Goal: Task Accomplishment & Management: Manage account settings

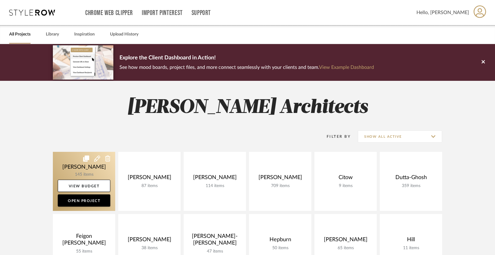
click at [69, 163] on link at bounding box center [84, 181] width 62 height 59
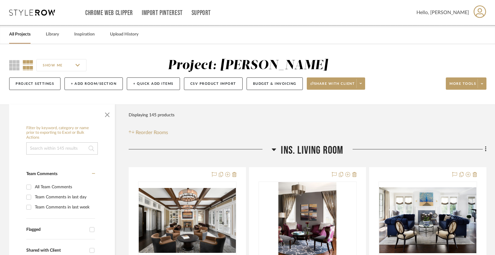
click at [315, 146] on span "Ins. Living Room" at bounding box center [312, 150] width 62 height 13
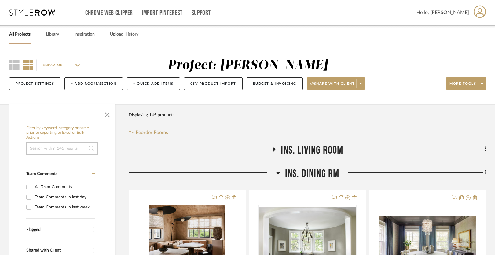
click at [313, 172] on span "Ins. Dining Rm" at bounding box center [312, 173] width 54 height 13
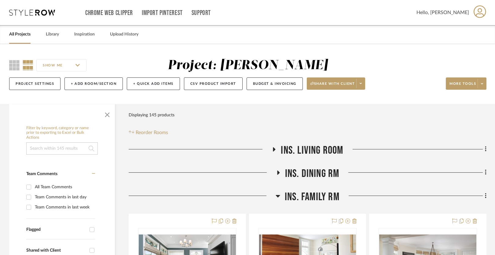
click at [310, 191] on span "Ins. Family Rm" at bounding box center [312, 196] width 55 height 13
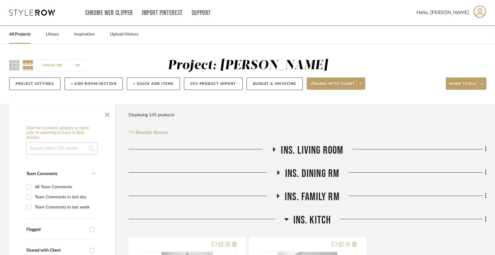
click at [308, 222] on span "Ins. Kitch" at bounding box center [313, 219] width 38 height 13
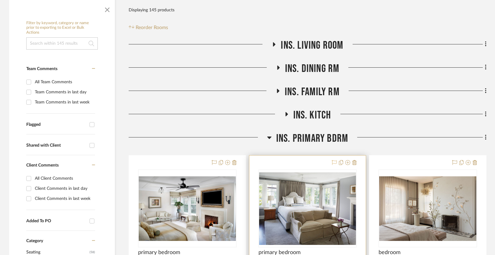
scroll to position [106, 0]
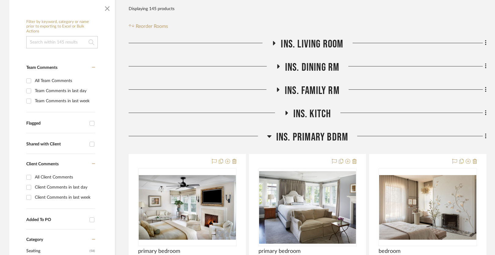
click at [308, 133] on span "Ins. Primary Bdrm" at bounding box center [312, 137] width 72 height 13
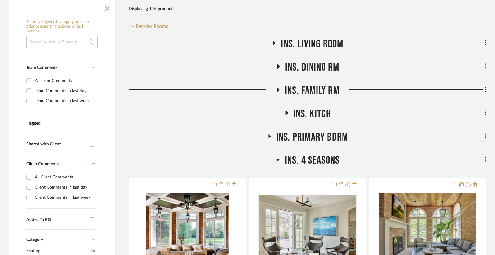
click at [302, 157] on span "Ins. 4 Seasons" at bounding box center [312, 160] width 55 height 13
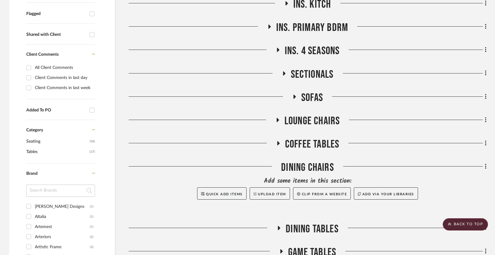
scroll to position [217, 0]
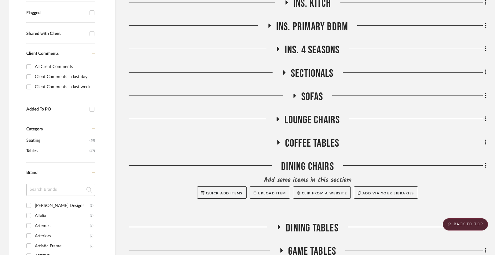
click at [308, 69] on span "Sectionals" at bounding box center [312, 73] width 43 height 13
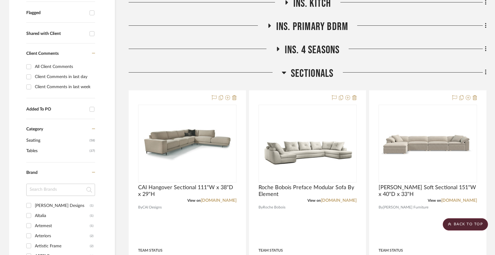
click at [308, 69] on span "Sectionals" at bounding box center [312, 73] width 43 height 13
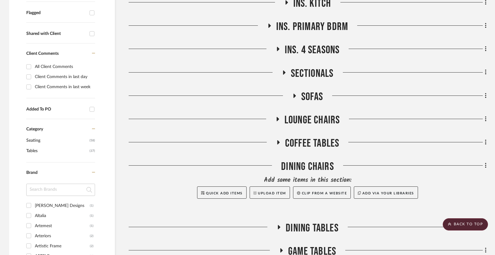
click at [307, 93] on span "Sofas" at bounding box center [313, 96] width 22 height 13
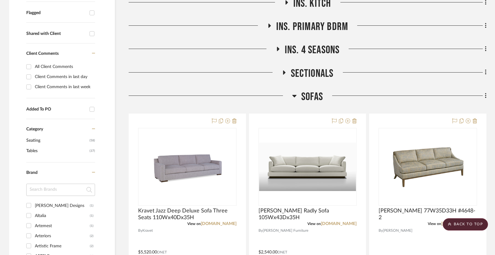
click at [307, 93] on span "Sofas" at bounding box center [313, 96] width 22 height 13
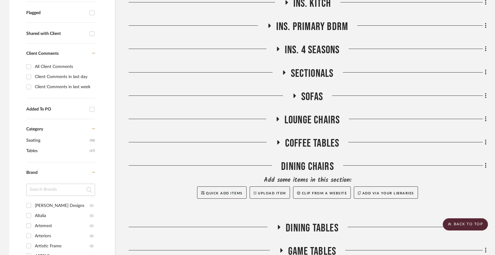
click at [309, 91] on span "Sofas" at bounding box center [313, 96] width 22 height 13
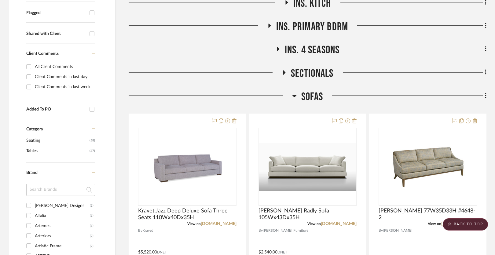
click at [309, 91] on span "Sofas" at bounding box center [313, 96] width 22 height 13
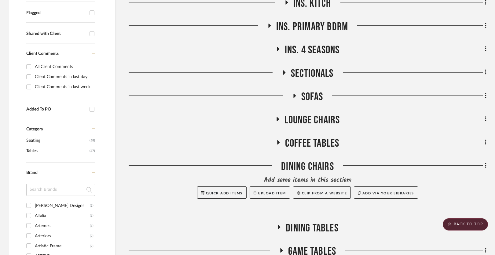
click at [305, 117] on span "Lounge Chairs" at bounding box center [313, 119] width 56 height 13
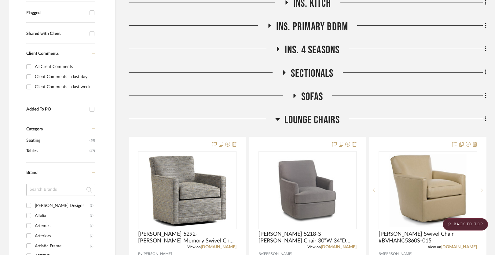
click at [305, 117] on span "Lounge Chairs" at bounding box center [313, 119] width 56 height 13
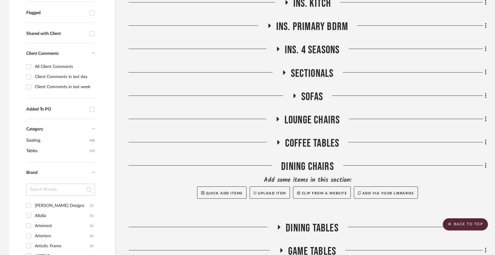
click at [298, 142] on span "Coffee Tables" at bounding box center [312, 143] width 54 height 13
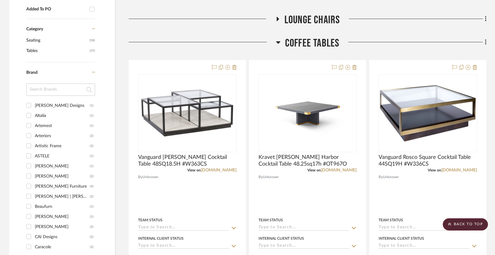
scroll to position [311, 0]
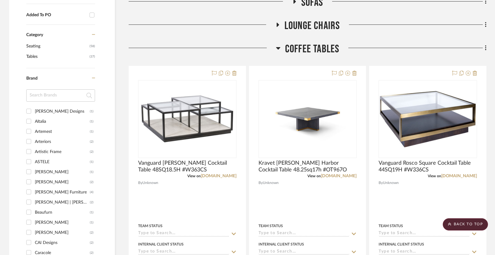
click at [304, 48] on span "Coffee Tables" at bounding box center [312, 49] width 54 height 13
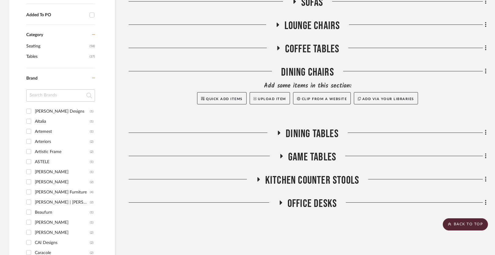
click at [302, 135] on span "Dining Tables" at bounding box center [312, 133] width 53 height 13
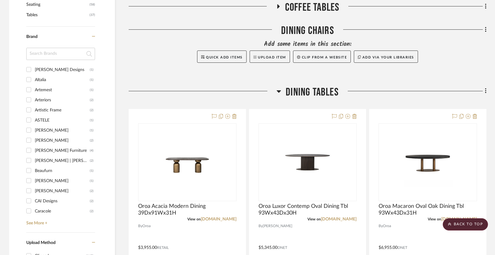
scroll to position [339, 0]
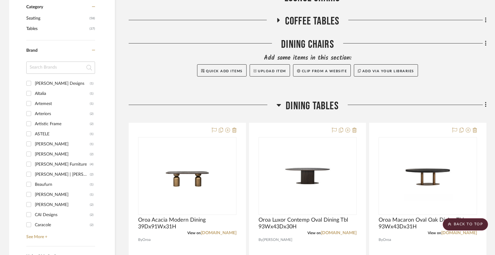
click at [302, 106] on span "Dining Tables" at bounding box center [312, 105] width 53 height 13
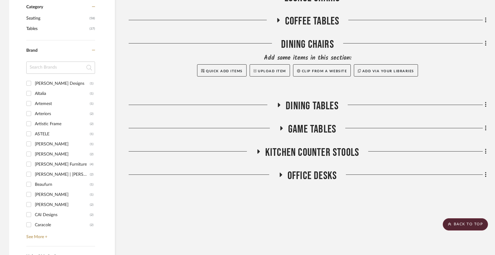
click at [303, 127] on span "Game Tables" at bounding box center [312, 129] width 48 height 13
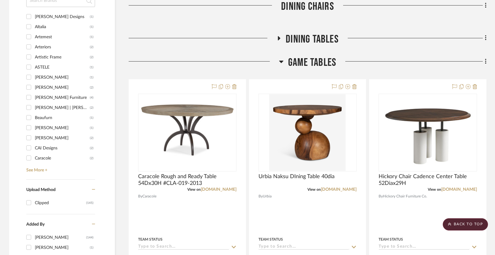
scroll to position [404, 0]
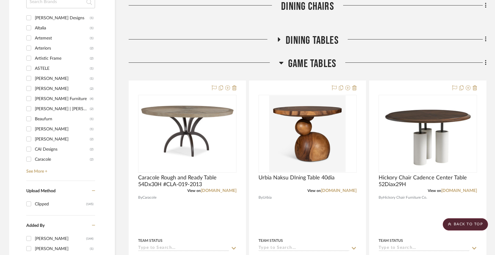
click at [308, 63] on span "Game Tables" at bounding box center [312, 63] width 48 height 13
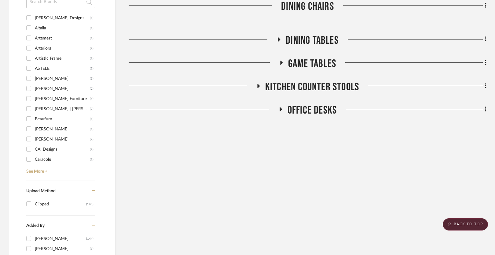
click at [298, 82] on span "Kitchen Counter Stools" at bounding box center [312, 86] width 94 height 13
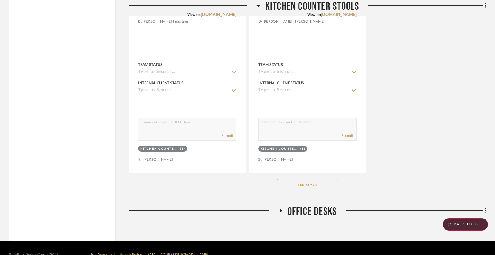
scroll to position [1159, 0]
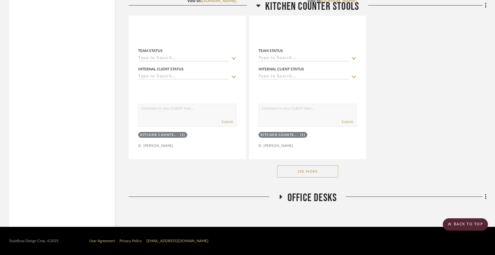
click at [305, 196] on span "Office Desks" at bounding box center [312, 197] width 49 height 13
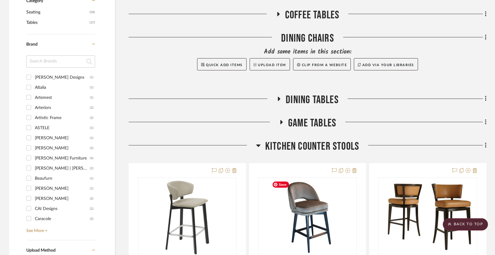
scroll to position [340, 0]
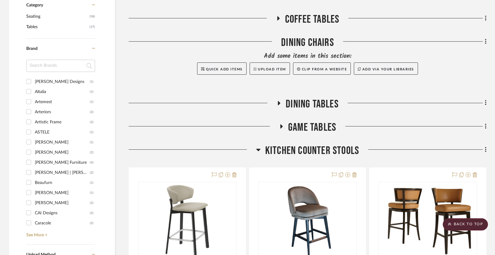
click at [311, 124] on span "Game Tables" at bounding box center [312, 127] width 48 height 13
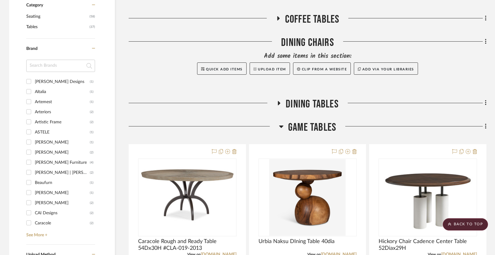
click at [310, 100] on span "Dining Tables" at bounding box center [312, 104] width 53 height 13
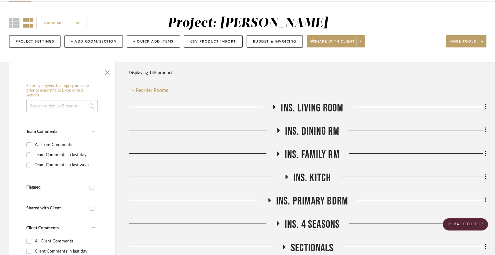
scroll to position [0, 0]
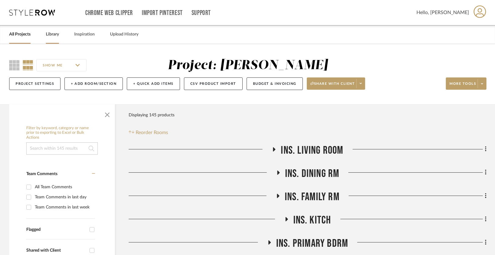
click at [52, 34] on link "Library" at bounding box center [52, 34] width 13 height 8
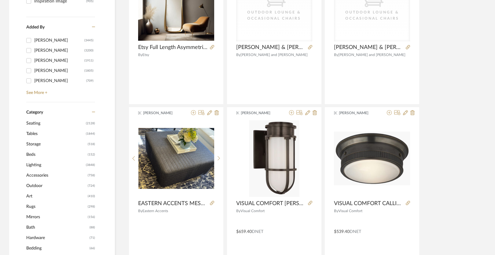
scroll to position [167, 0]
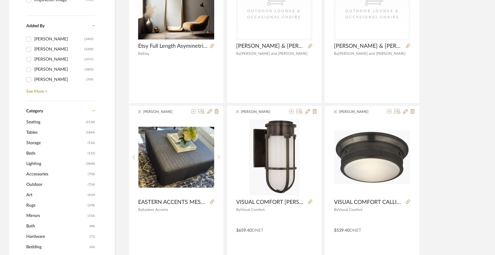
click at [59, 123] on span "Seating" at bounding box center [55, 122] width 58 height 10
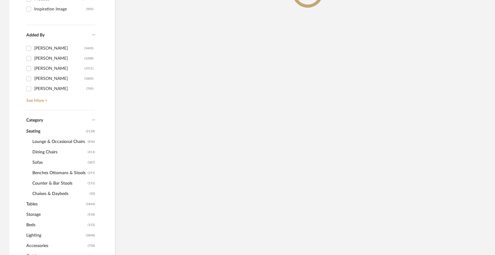
scroll to position [176, 0]
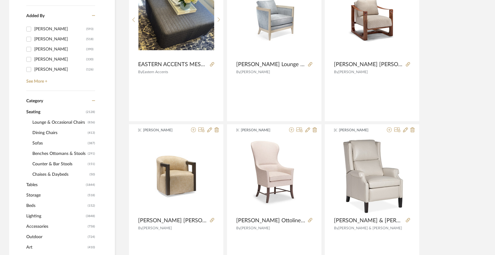
click at [51, 131] on span "Dining Chairs" at bounding box center [59, 133] width 54 height 10
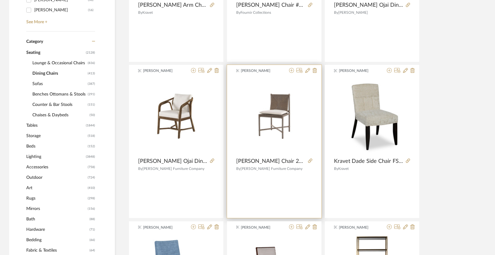
scroll to position [259, 0]
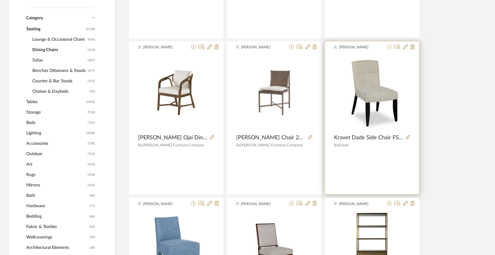
click at [389, 46] on icon at bounding box center [389, 46] width 5 height 5
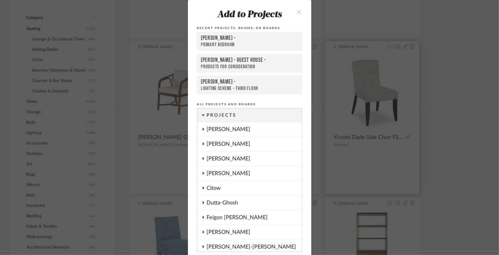
scroll to position [22, 0]
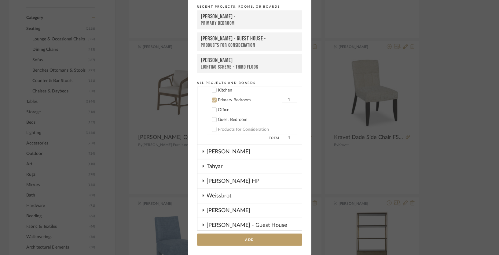
click at [213, 99] on icon at bounding box center [214, 100] width 4 height 3
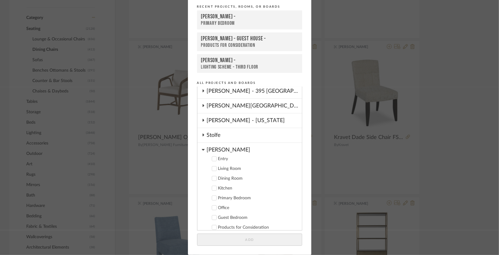
scroll to position [383, 0]
click at [212, 144] on div "[PERSON_NAME]" at bounding box center [254, 149] width 95 height 11
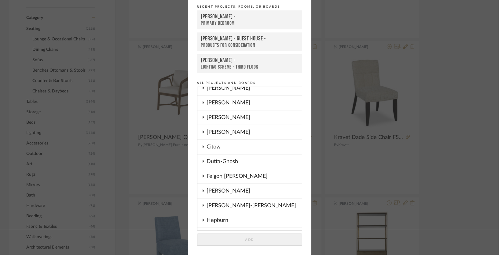
scroll to position [0, 0]
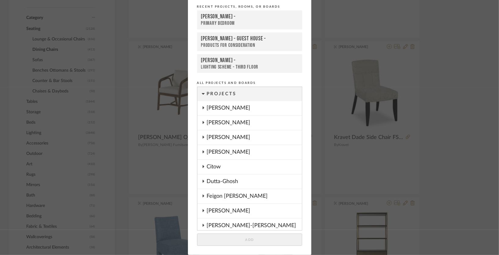
click at [217, 108] on div "[PERSON_NAME]" at bounding box center [254, 108] width 95 height 14
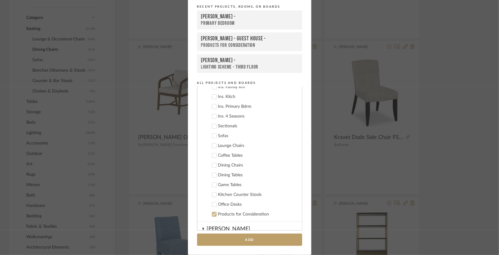
scroll to position [64, 0]
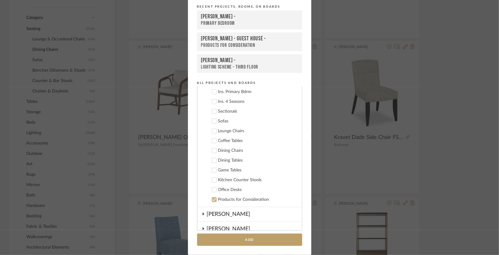
click at [219, 149] on div "Dining Chairs" at bounding box center [257, 150] width 79 height 5
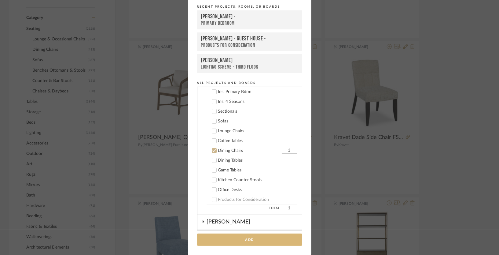
click at [225, 239] on button "Add" at bounding box center [249, 239] width 105 height 13
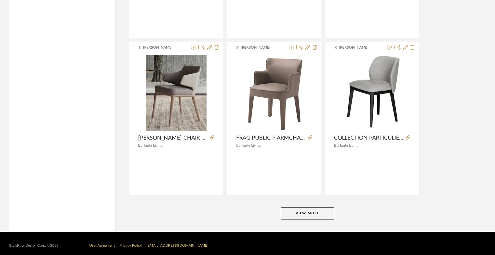
scroll to position [1828, 0]
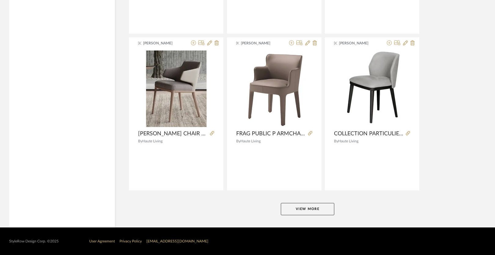
click at [300, 207] on button "View More" at bounding box center [308, 209] width 54 height 12
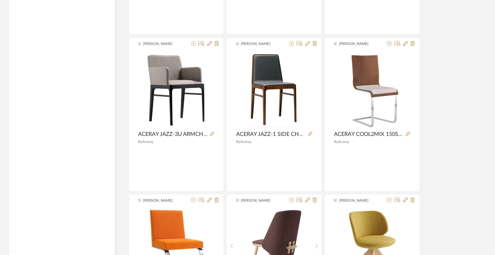
scroll to position [3080, 0]
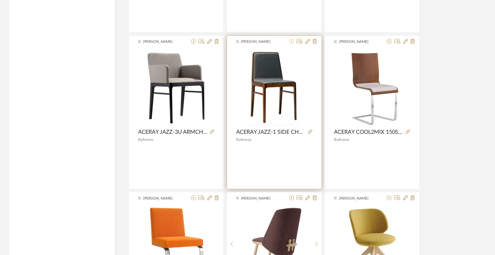
click at [291, 42] on icon at bounding box center [291, 41] width 5 height 5
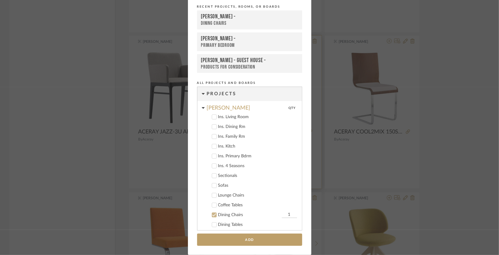
scroll to position [123, 0]
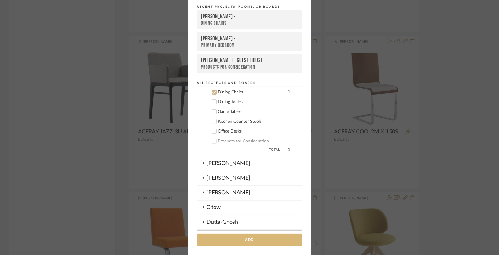
click at [246, 236] on button "Add" at bounding box center [249, 239] width 105 height 13
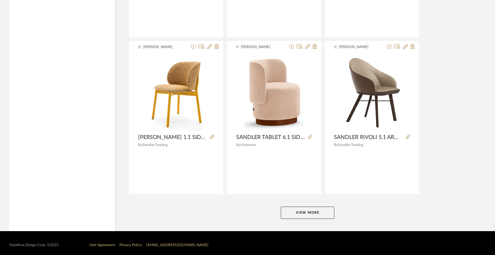
scroll to position [3706, 0]
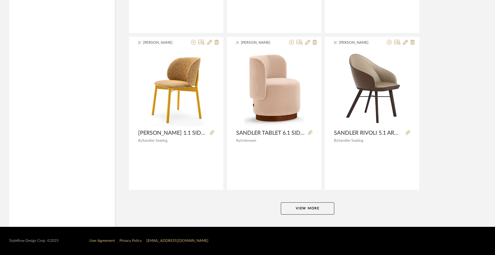
click at [305, 207] on button "View More" at bounding box center [308, 208] width 54 height 12
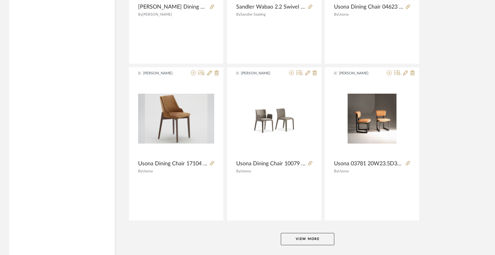
scroll to position [5554, 0]
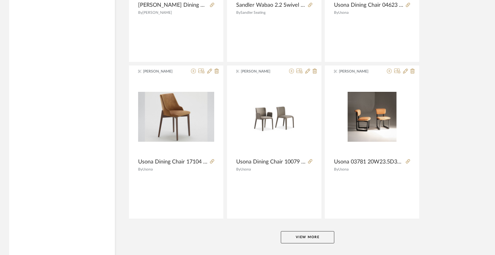
click at [302, 239] on button "View More" at bounding box center [308, 237] width 54 height 12
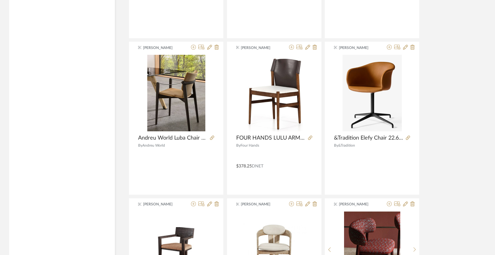
scroll to position [6673, 0]
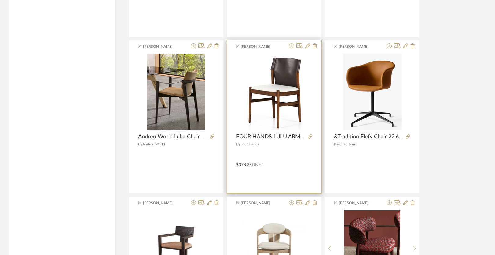
click at [291, 48] on icon at bounding box center [291, 45] width 5 height 5
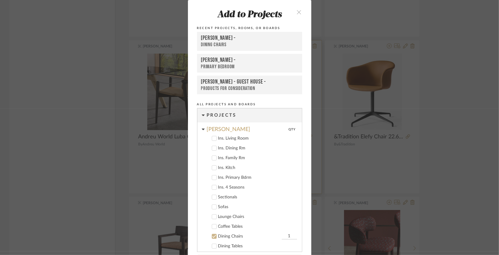
scroll to position [22, 0]
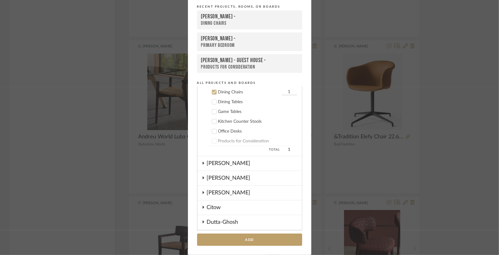
click at [239, 21] on div "Dining Chairs" at bounding box center [249, 23] width 97 height 6
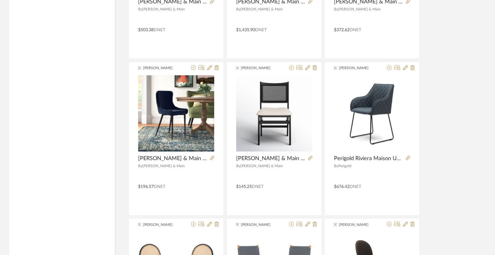
scroll to position [7122, 0]
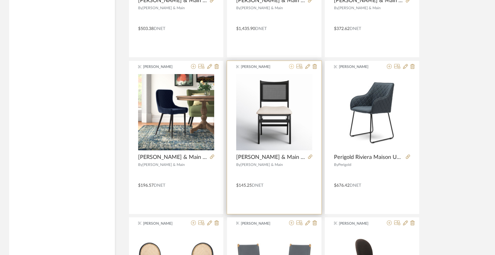
click at [291, 69] on icon at bounding box center [291, 66] width 5 height 5
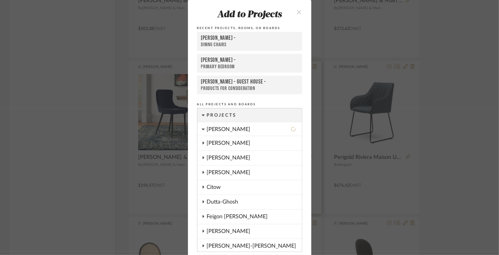
scroll to position [123, 0]
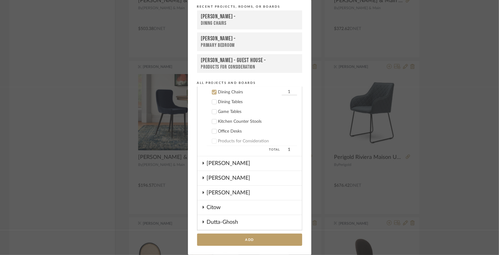
click at [252, 20] on div "Dining Chairs" at bounding box center [249, 23] width 97 height 6
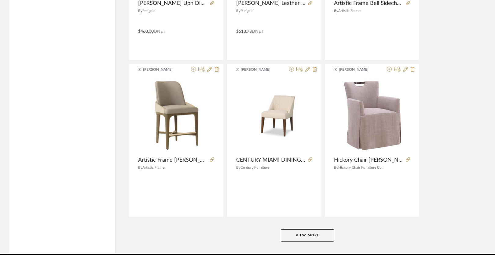
scroll to position [7437, 0]
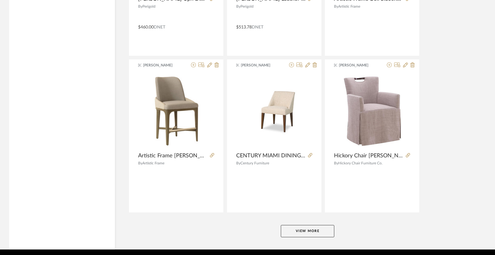
click at [302, 233] on button "View More" at bounding box center [308, 231] width 54 height 12
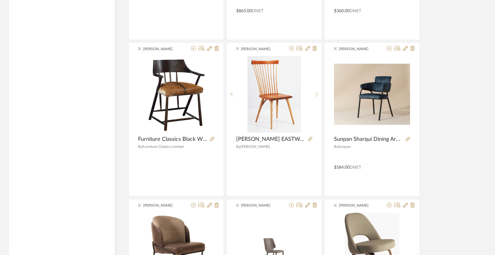
scroll to position [8554, 0]
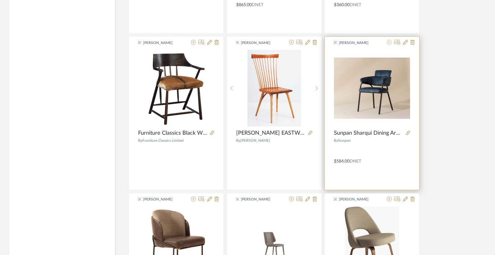
click at [389, 45] on icon at bounding box center [389, 42] width 5 height 5
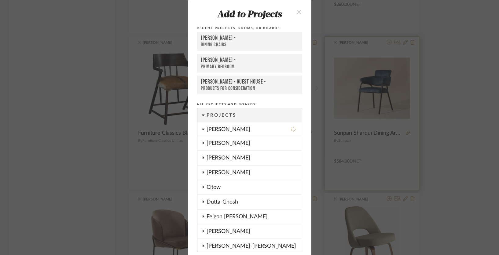
scroll to position [123, 0]
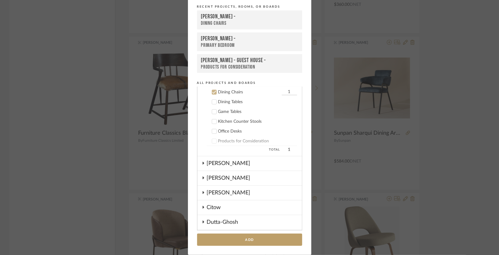
click at [259, 17] on div "[PERSON_NAME] -" at bounding box center [249, 16] width 97 height 7
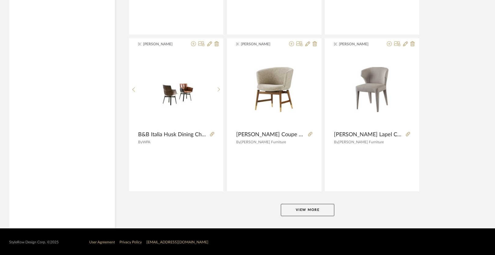
scroll to position [9335, 0]
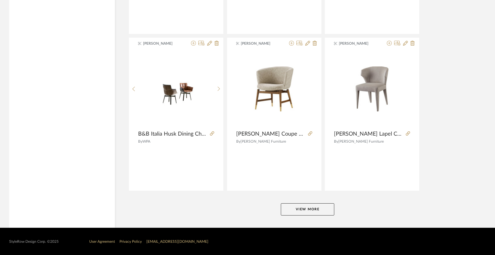
click at [306, 213] on button "View More" at bounding box center [308, 209] width 54 height 12
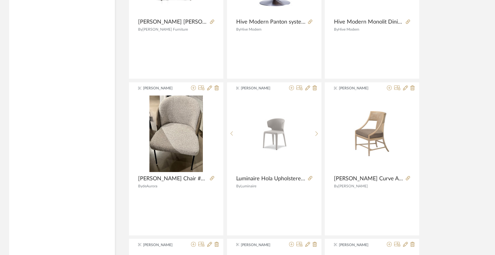
scroll to position [9608, 0]
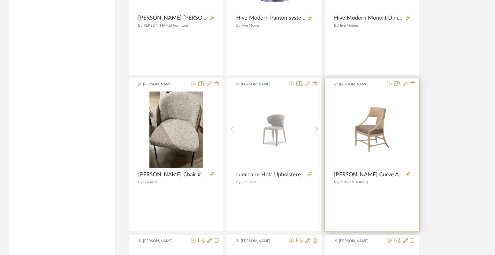
click at [390, 86] on icon at bounding box center [389, 83] width 5 height 5
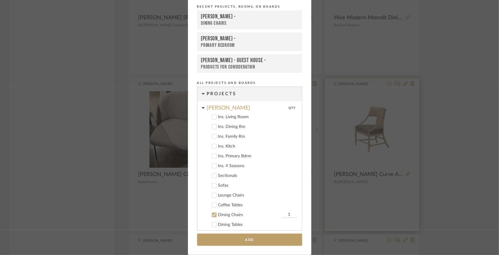
scroll to position [123, 0]
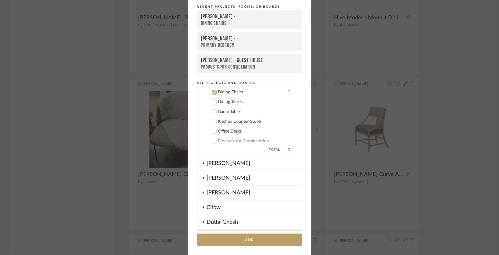
click at [243, 19] on div "[PERSON_NAME] -" at bounding box center [249, 16] width 97 height 7
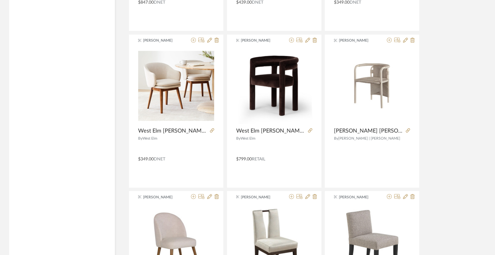
scroll to position [10278, 0]
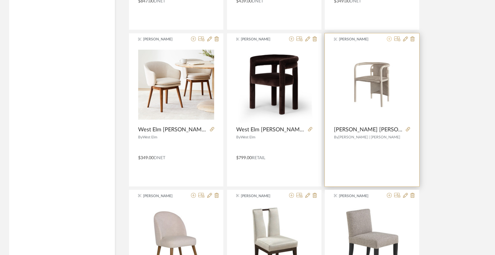
click at [390, 41] on icon at bounding box center [389, 38] width 5 height 5
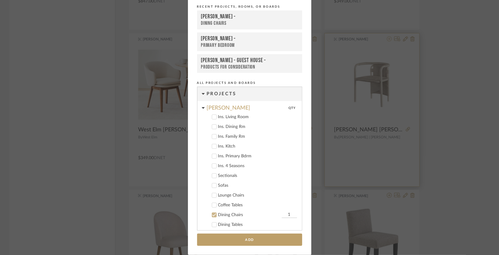
scroll to position [123, 0]
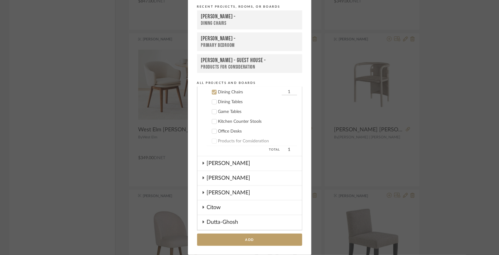
click at [254, 16] on div "[PERSON_NAME] -" at bounding box center [249, 16] width 97 height 7
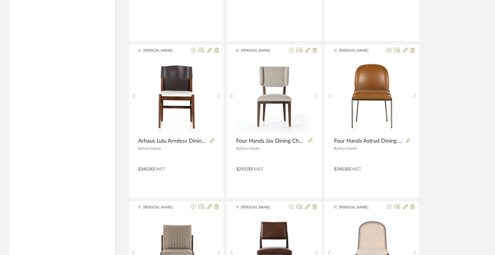
scroll to position [10581, 0]
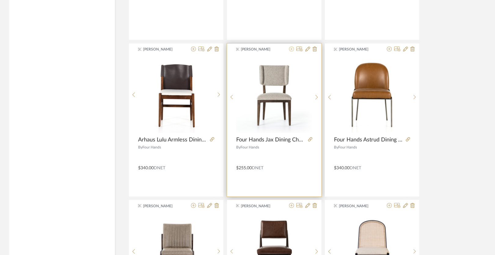
click at [291, 51] on icon at bounding box center [291, 48] width 5 height 5
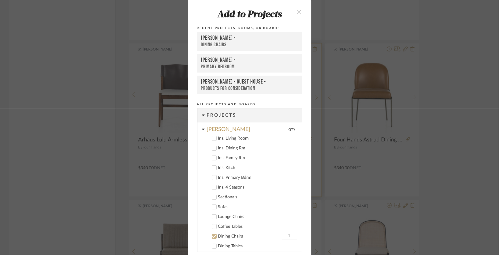
scroll to position [123, 0]
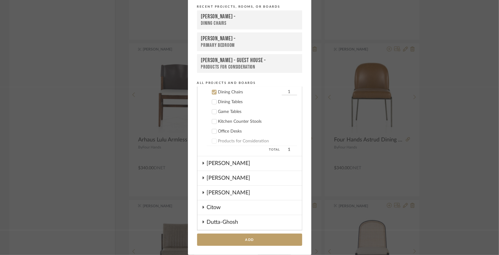
click at [236, 20] on div "Dining Chairs" at bounding box center [249, 23] width 97 height 6
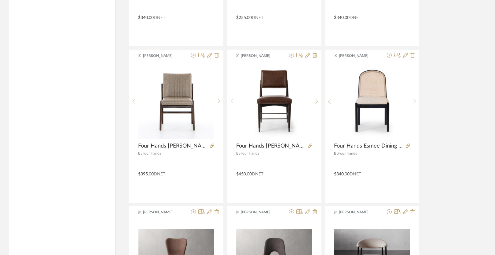
scroll to position [10732, 0]
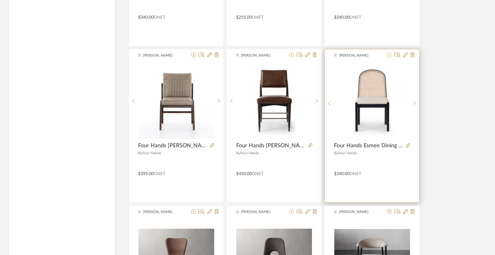
click at [389, 57] on icon at bounding box center [389, 54] width 5 height 5
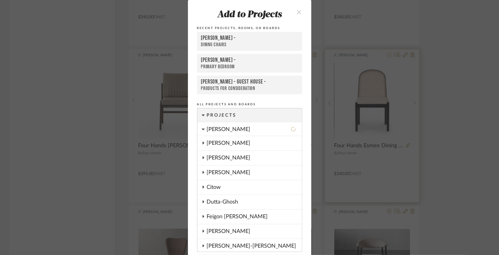
scroll to position [22, 0]
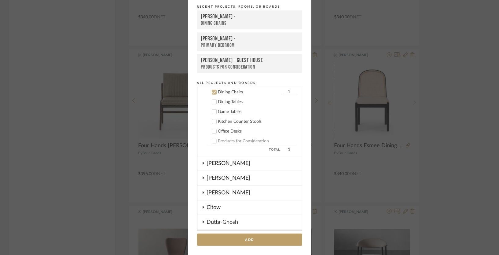
click at [275, 17] on div "[PERSON_NAME] -" at bounding box center [249, 16] width 97 height 7
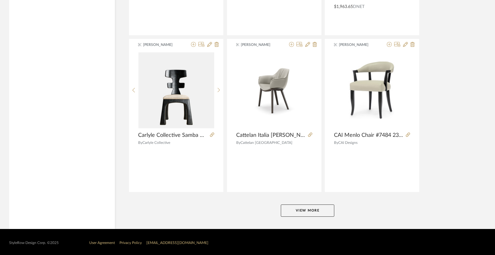
scroll to position [11218, 0]
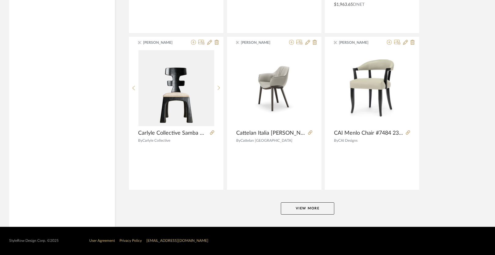
click at [306, 207] on button "View More" at bounding box center [308, 208] width 54 height 12
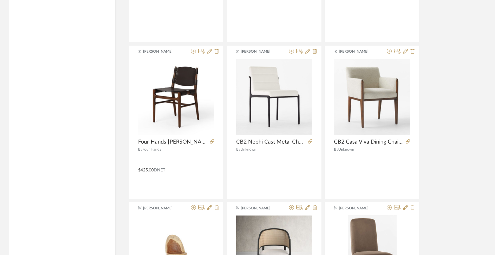
scroll to position [12771, 0]
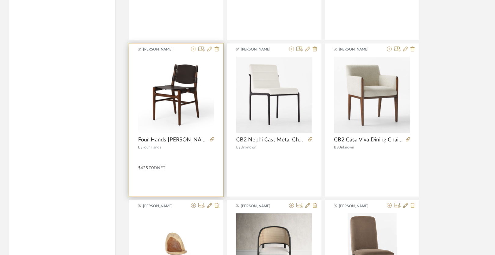
click at [193, 51] on icon at bounding box center [193, 48] width 5 height 5
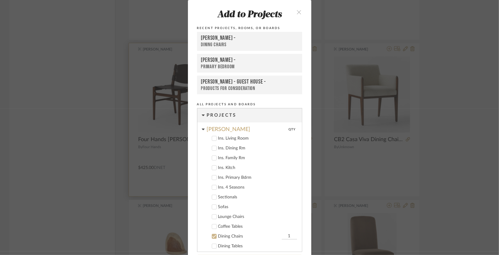
scroll to position [22, 0]
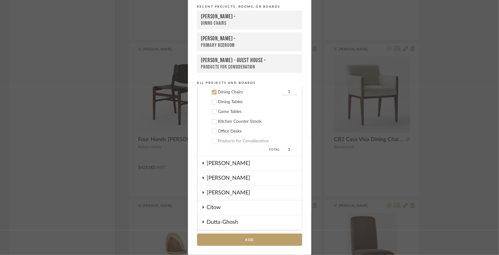
click at [223, 17] on div "[PERSON_NAME] -" at bounding box center [249, 16] width 97 height 7
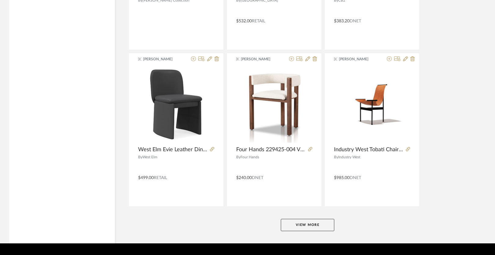
scroll to position [13096, 0]
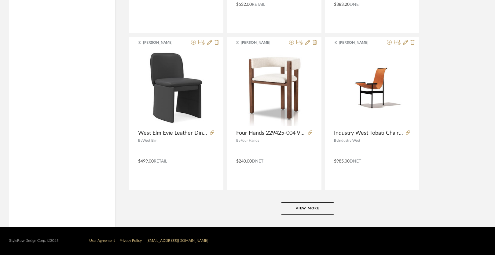
click at [304, 207] on button "View More" at bounding box center [308, 208] width 54 height 12
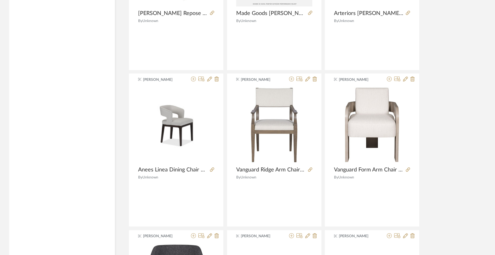
scroll to position [14151, 0]
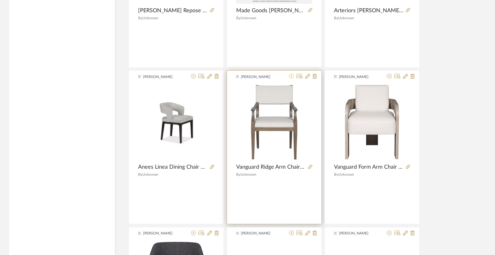
click at [292, 79] on icon at bounding box center [291, 76] width 5 height 5
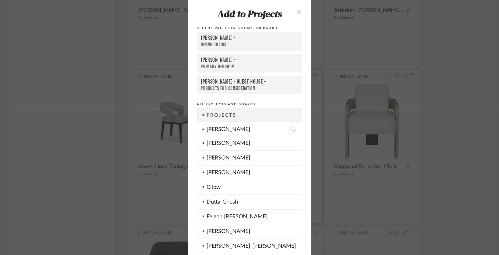
scroll to position [22, 0]
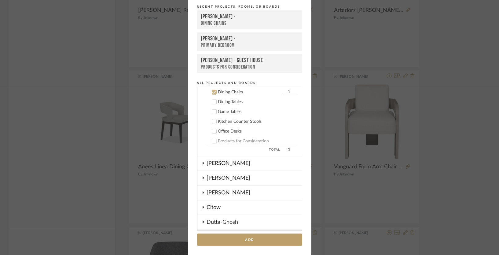
click at [248, 17] on div "[PERSON_NAME] -" at bounding box center [249, 16] width 97 height 7
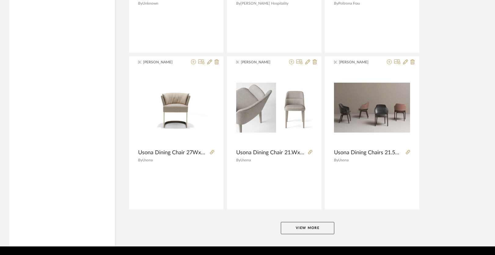
scroll to position [14974, 0]
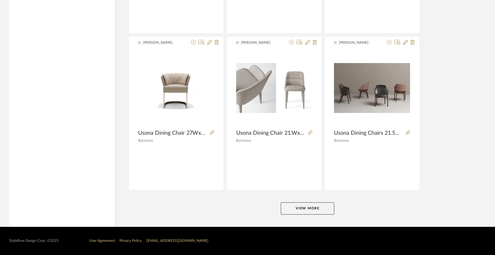
click at [299, 208] on button "View More" at bounding box center [308, 208] width 54 height 12
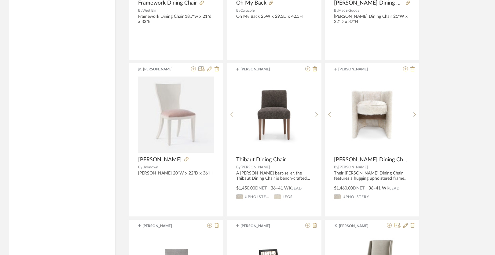
scroll to position [16506, 0]
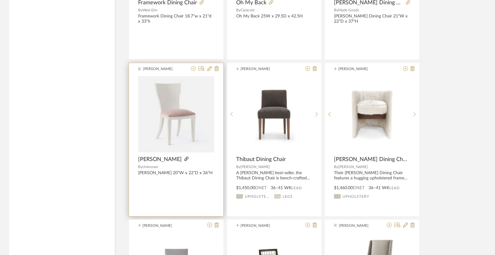
click at [184, 161] on icon at bounding box center [186, 159] width 4 height 4
click at [209, 71] on icon at bounding box center [209, 68] width 5 height 5
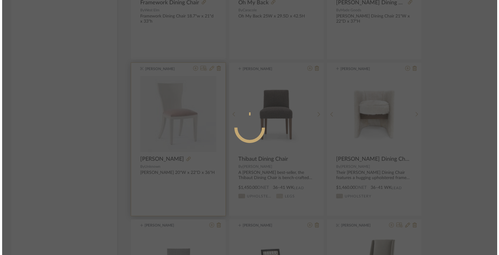
scroll to position [0, 0]
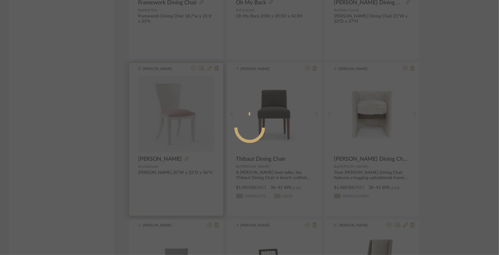
radio input "true"
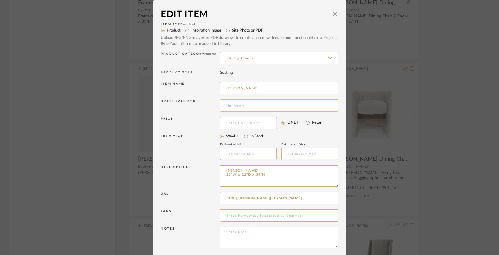
click at [237, 106] on input at bounding box center [279, 105] width 118 height 12
type input "Made Goods"
click at [238, 120] on span "Made Goods" at bounding box center [280, 121] width 100 height 5
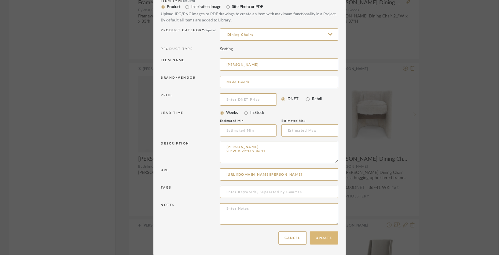
click at [324, 235] on button "Update" at bounding box center [324, 237] width 28 height 13
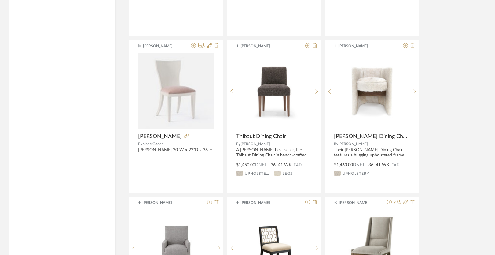
scroll to position [16527, 0]
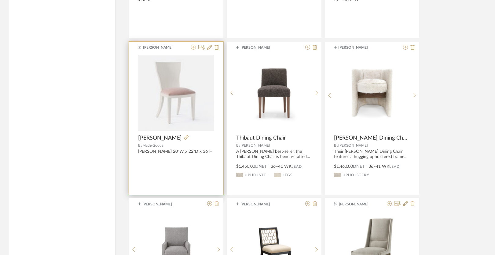
click at [193, 50] on icon at bounding box center [193, 47] width 5 height 5
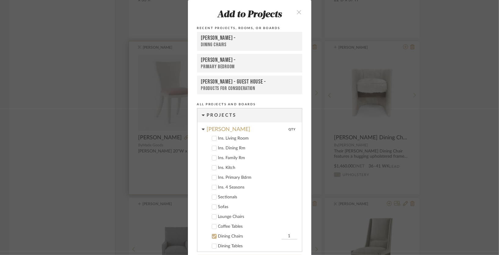
scroll to position [123, 0]
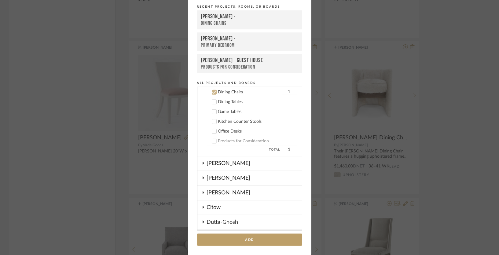
click at [246, 18] on div "[PERSON_NAME] -" at bounding box center [249, 16] width 97 height 7
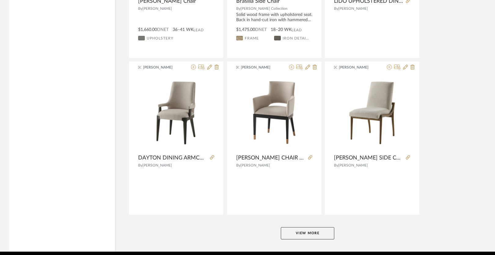
scroll to position [16851, 0]
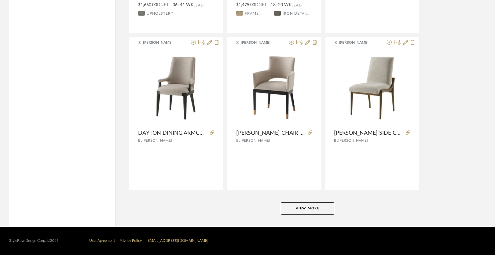
click at [307, 206] on button "View More" at bounding box center [308, 208] width 54 height 12
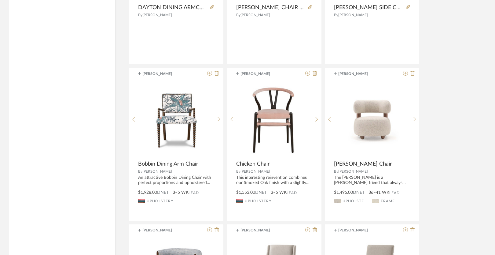
scroll to position [16978, 0]
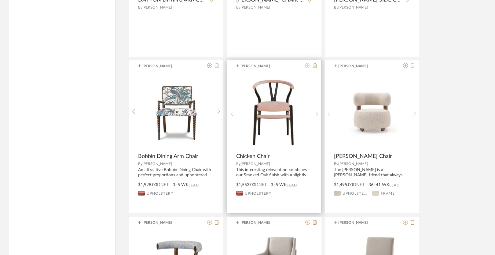
click at [307, 68] on icon at bounding box center [308, 65] width 5 height 5
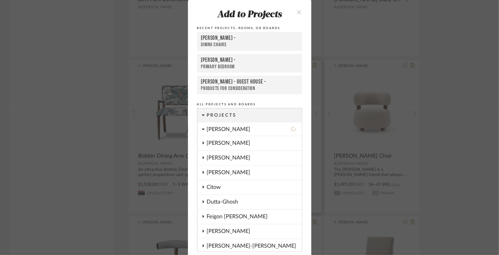
scroll to position [123, 0]
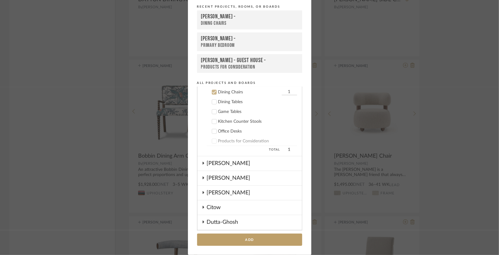
click at [239, 16] on div "[PERSON_NAME] -" at bounding box center [249, 16] width 97 height 7
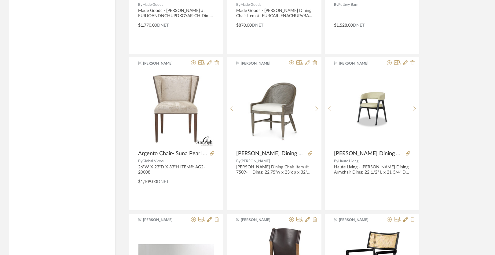
scroll to position [18234, 0]
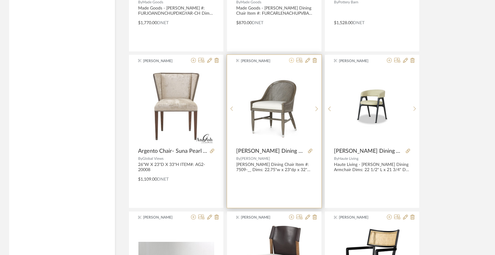
click at [291, 63] on icon at bounding box center [291, 60] width 5 height 5
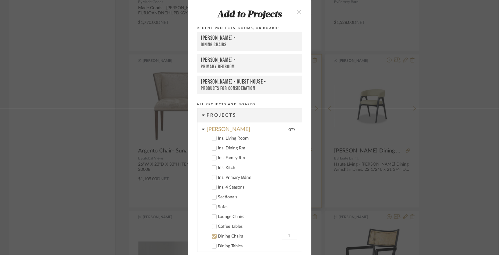
scroll to position [22, 0]
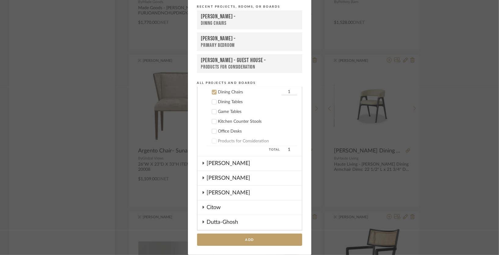
click at [253, 19] on div "[PERSON_NAME] -" at bounding box center [249, 16] width 97 height 7
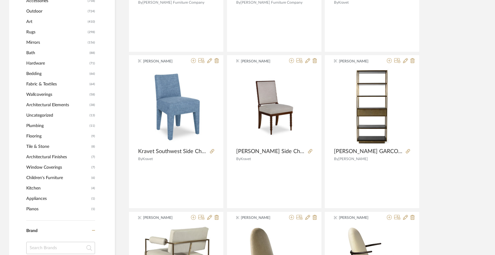
scroll to position [0, 0]
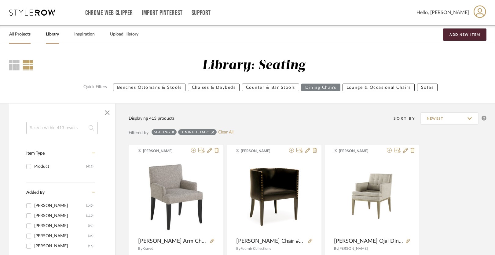
click at [19, 33] on link "All Projects" at bounding box center [19, 34] width 21 height 8
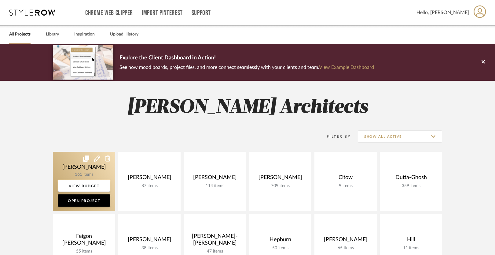
click at [69, 166] on link at bounding box center [84, 181] width 62 height 59
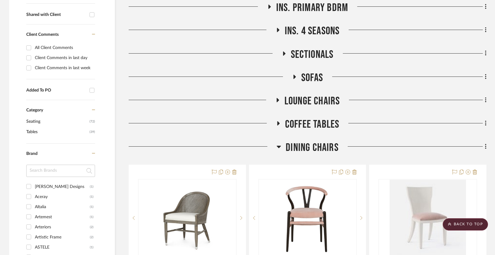
scroll to position [237, 0]
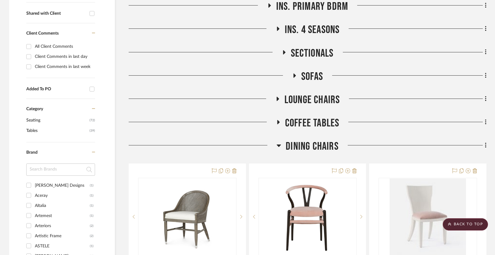
click at [310, 149] on span "Dining Chairs" at bounding box center [312, 146] width 53 height 13
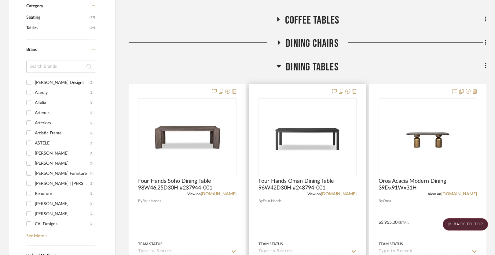
scroll to position [348, 0]
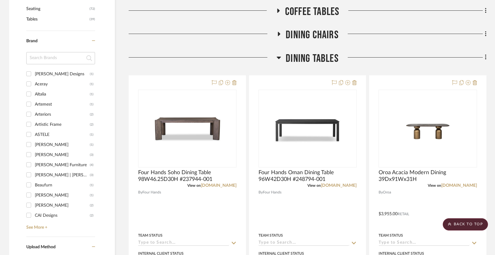
click at [308, 54] on span "Dining Tables" at bounding box center [312, 58] width 53 height 13
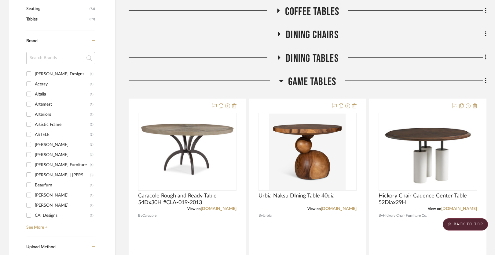
click at [312, 77] on span "Game Tables" at bounding box center [312, 81] width 48 height 13
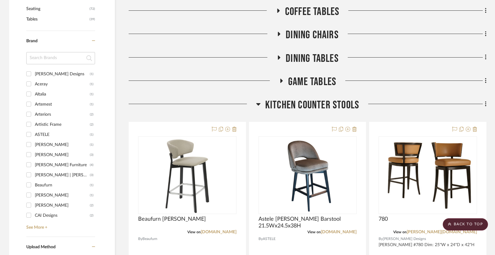
click at [301, 102] on span "Kitchen Counter Stools" at bounding box center [312, 104] width 94 height 13
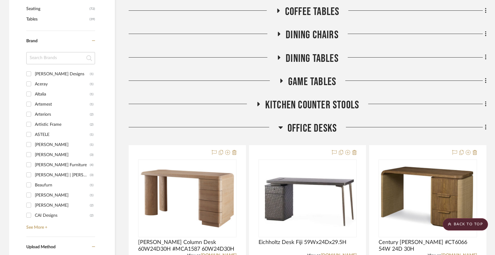
click at [304, 125] on span "Office Desks" at bounding box center [312, 128] width 49 height 13
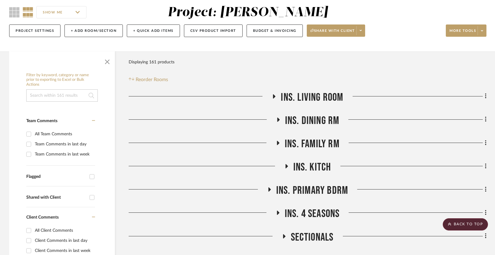
scroll to position [0, 0]
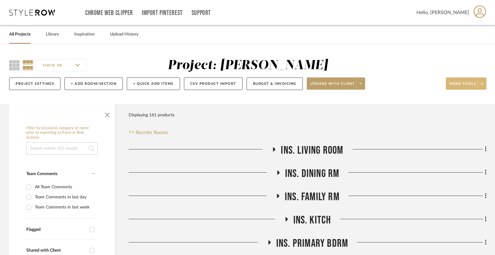
click at [468, 81] on span "More tools" at bounding box center [463, 85] width 27 height 9
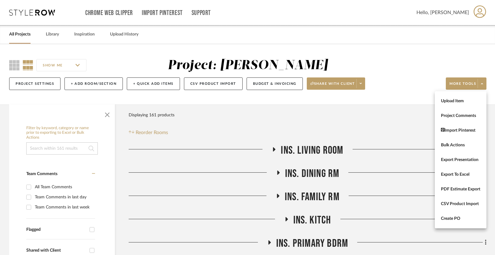
click at [398, 112] on div at bounding box center [247, 127] width 495 height 255
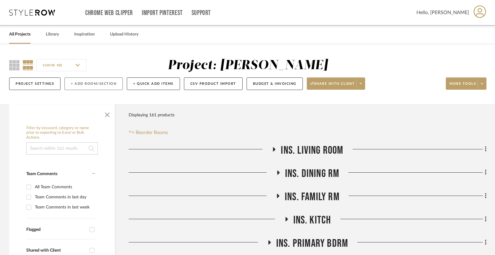
click at [89, 84] on button "+ Add Room/Section" at bounding box center [94, 83] width 58 height 13
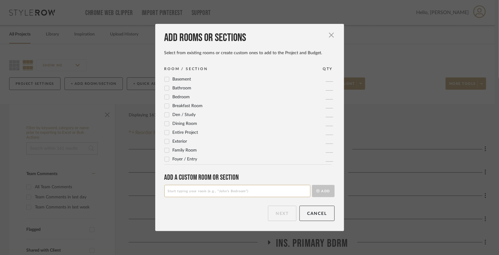
click at [196, 195] on input at bounding box center [238, 191] width 146 height 12
type input "Desk Chairs"
click at [319, 191] on button "Add" at bounding box center [323, 191] width 23 height 12
click at [277, 214] on button "Next" at bounding box center [282, 213] width 28 height 15
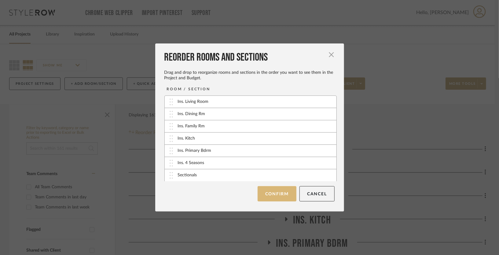
click at [271, 194] on button "Confirm" at bounding box center [277, 193] width 39 height 15
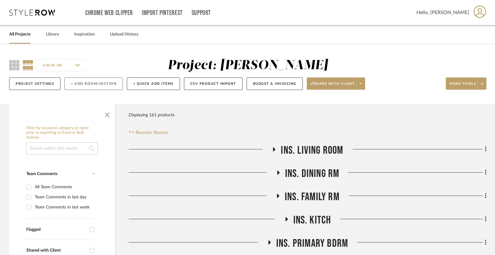
click at [98, 86] on button "+ Add Room/Section" at bounding box center [94, 83] width 58 height 13
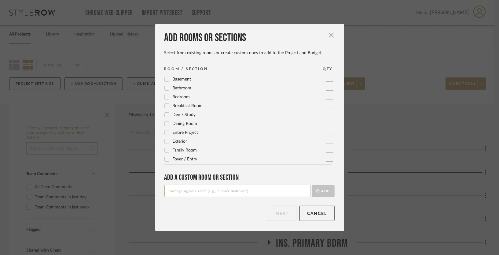
click at [190, 192] on input at bounding box center [238, 191] width 146 height 12
type input "Moms Bedroom"
click at [319, 190] on button "Add" at bounding box center [323, 191] width 23 height 12
click at [277, 213] on button "Next" at bounding box center [282, 213] width 28 height 15
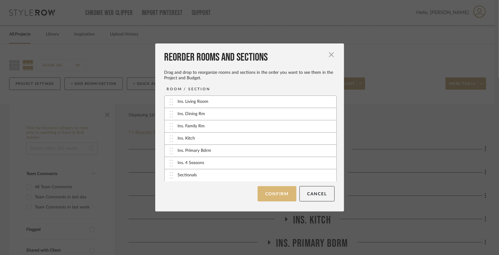
click at [283, 191] on button "Confirm" at bounding box center [277, 193] width 39 height 15
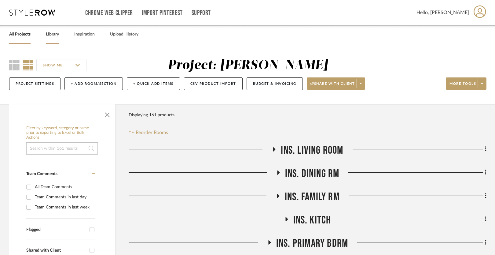
click at [50, 34] on link "Library" at bounding box center [52, 34] width 13 height 8
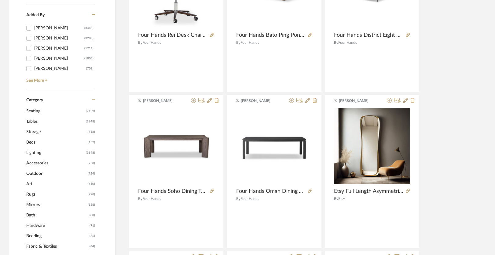
scroll to position [180, 0]
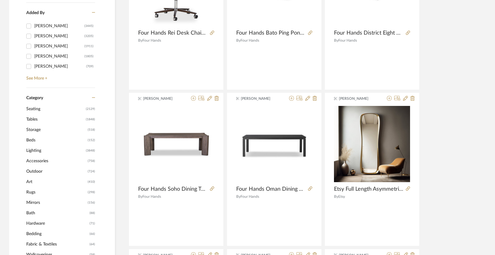
click at [37, 137] on span "Beds" at bounding box center [56, 140] width 60 height 10
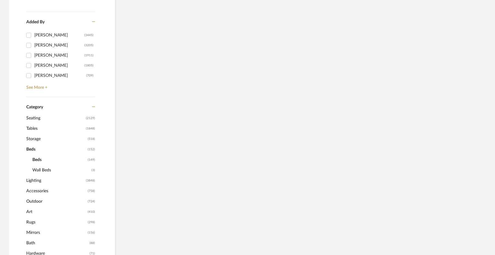
scroll to position [190, 0]
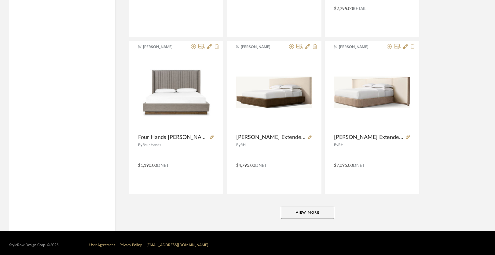
scroll to position [1829, 0]
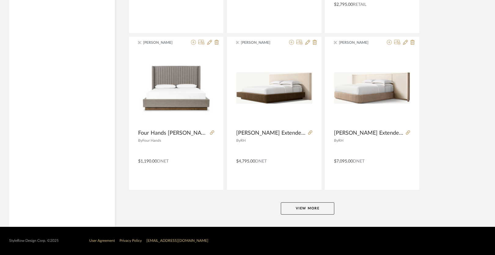
click at [312, 209] on button "View More" at bounding box center [308, 208] width 54 height 12
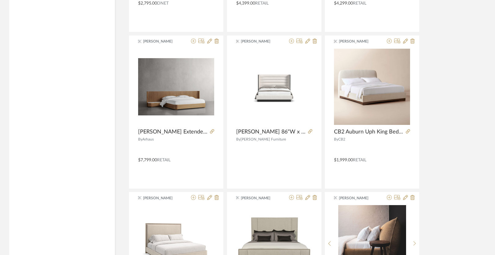
scroll to position [2146, 0]
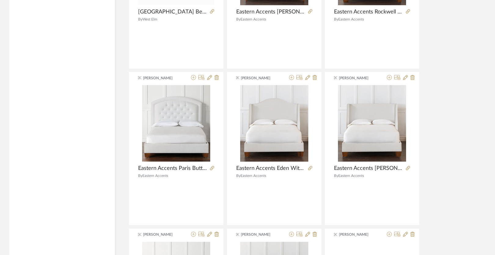
scroll to position [2895, 0]
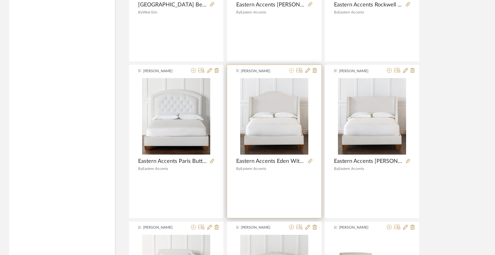
click at [291, 72] on icon at bounding box center [291, 70] width 5 height 5
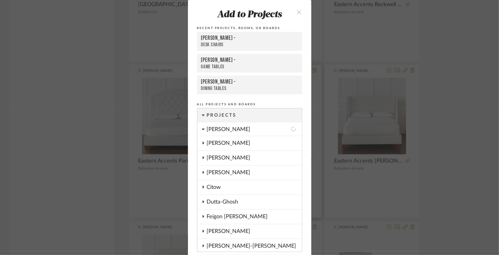
scroll to position [22, 0]
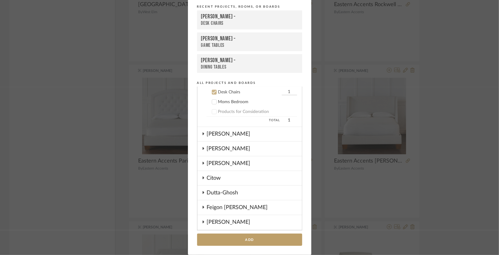
click at [228, 102] on div "Moms Bedroom" at bounding box center [257, 101] width 79 height 5
click at [224, 90] on div "Desk Chairs" at bounding box center [249, 92] width 62 height 5
click at [245, 239] on button "Add" at bounding box center [249, 239] width 105 height 13
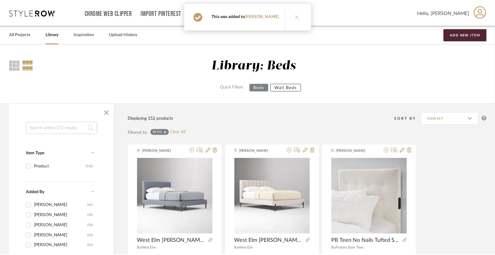
scroll to position [2895, 0]
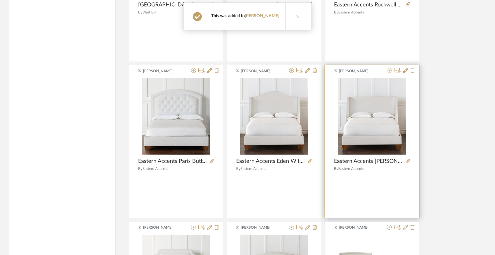
click at [390, 71] on icon at bounding box center [389, 70] width 5 height 5
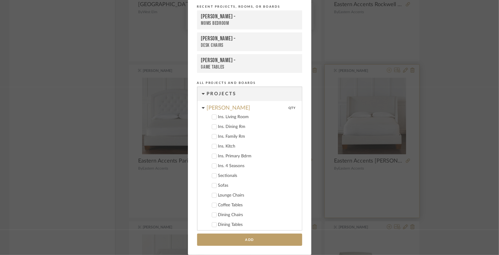
scroll to position [181, 0]
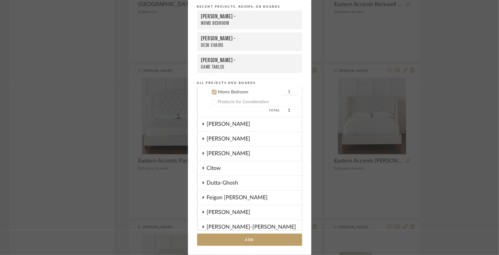
click at [249, 18] on div "[PERSON_NAME] -" at bounding box center [249, 16] width 97 height 7
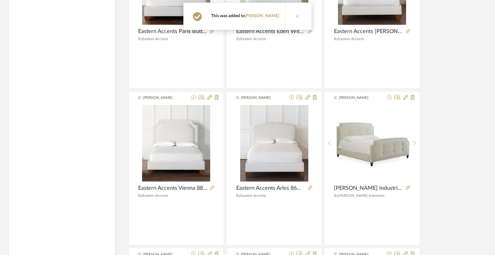
scroll to position [3031, 0]
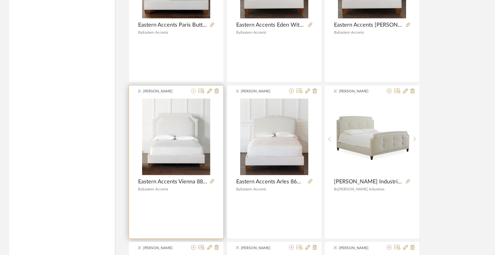
click at [193, 92] on icon at bounding box center [193, 90] width 5 height 5
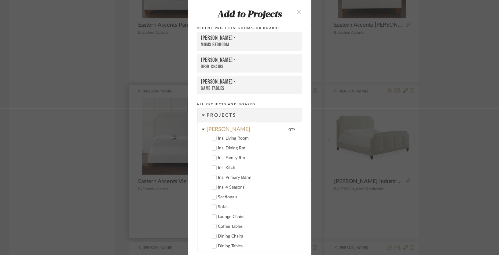
scroll to position [22, 0]
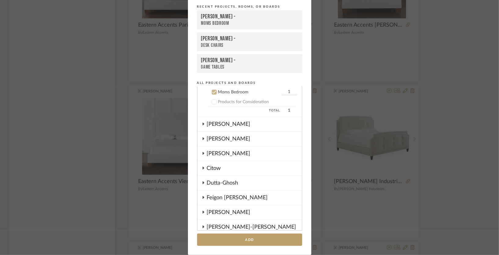
click at [241, 17] on div "[PERSON_NAME] -" at bounding box center [249, 16] width 97 height 7
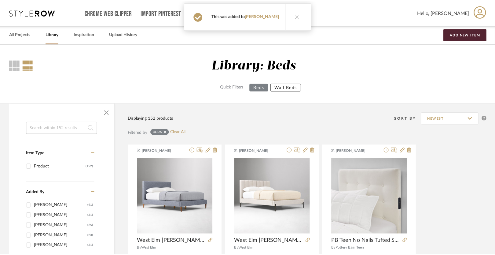
scroll to position [3031, 0]
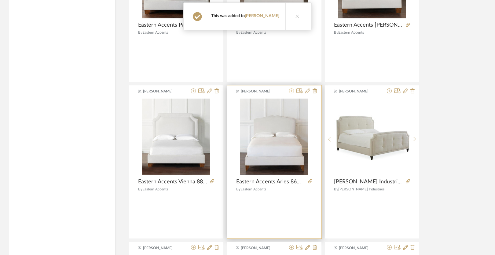
click at [292, 92] on icon at bounding box center [291, 90] width 5 height 5
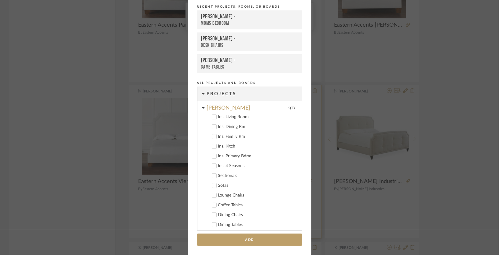
scroll to position [181, 0]
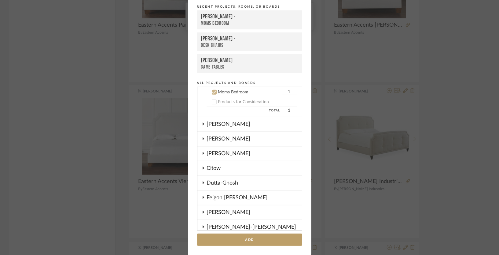
click at [268, 20] on div "Moms Bedroom" at bounding box center [249, 23] width 97 height 6
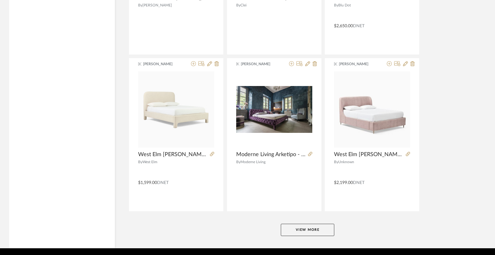
scroll to position [3689, 0]
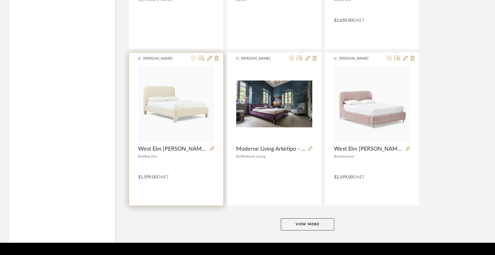
click at [194, 59] on icon at bounding box center [193, 58] width 5 height 5
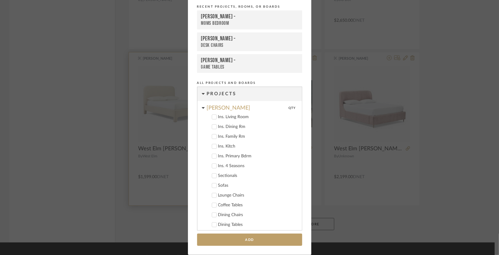
scroll to position [181, 0]
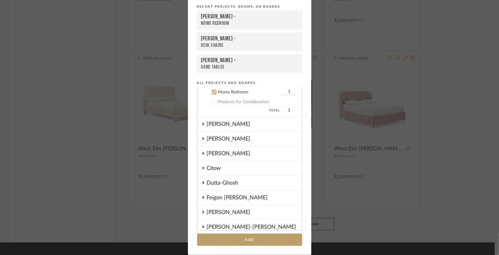
click at [239, 16] on div "[PERSON_NAME] -" at bounding box center [249, 16] width 97 height 7
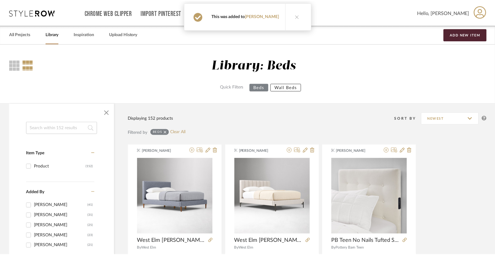
scroll to position [3689, 0]
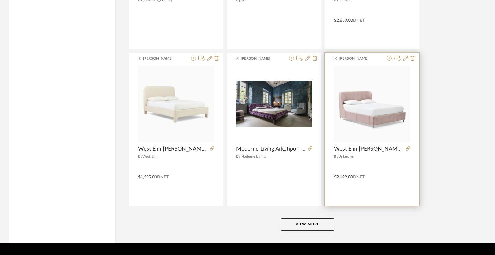
click at [389, 59] on icon at bounding box center [389, 58] width 5 height 5
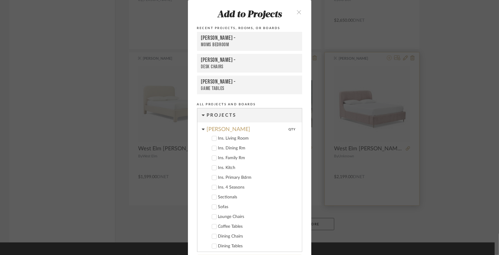
scroll to position [181, 0]
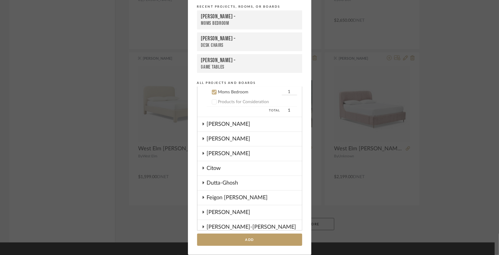
click at [283, 19] on div "[PERSON_NAME] -" at bounding box center [249, 16] width 97 height 7
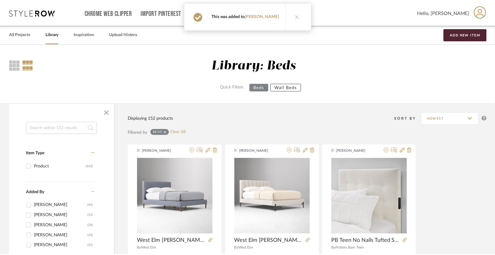
scroll to position [3689, 0]
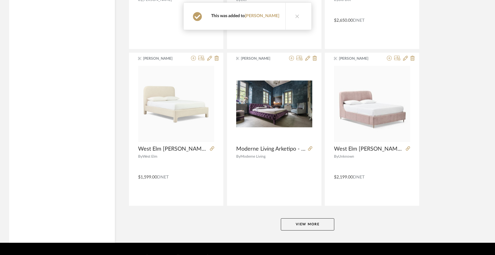
click at [300, 225] on button "View More" at bounding box center [308, 224] width 54 height 12
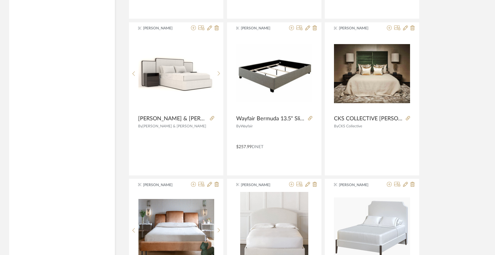
scroll to position [4659, 0]
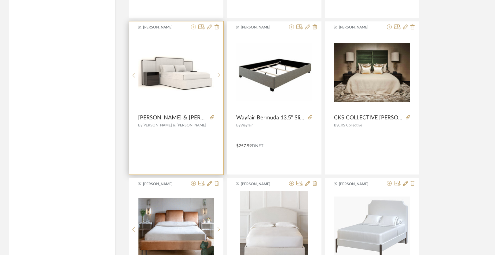
click at [193, 29] on icon at bounding box center [193, 26] width 5 height 5
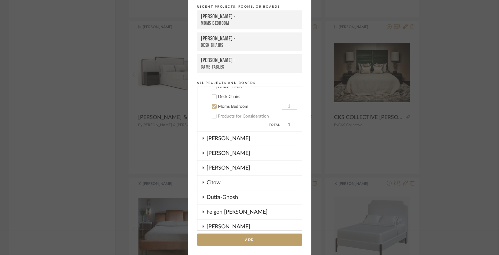
scroll to position [166, 0]
click at [228, 105] on div "Moms Bedroom" at bounding box center [249, 107] width 62 height 5
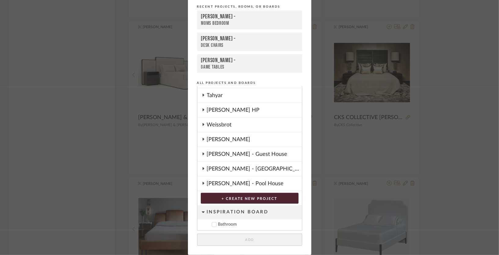
scroll to position [643, 0]
click at [239, 146] on div "[PERSON_NAME] - Guest House" at bounding box center [254, 153] width 95 height 14
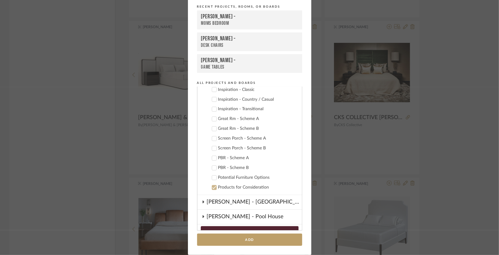
scroll to position [728, 0]
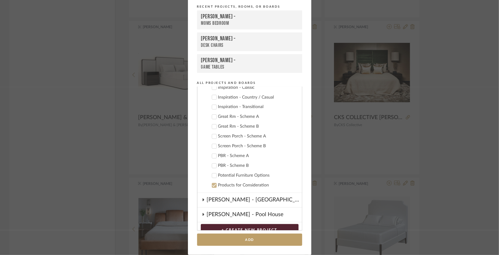
click at [235, 173] on div "Potential Furniture Options" at bounding box center [257, 175] width 79 height 5
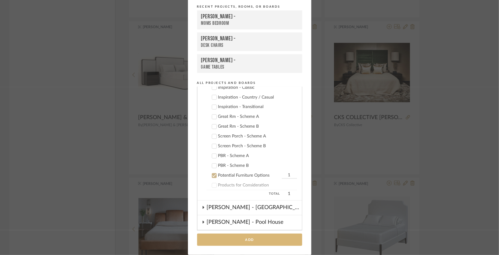
click at [235, 239] on button "Add" at bounding box center [249, 239] width 105 height 13
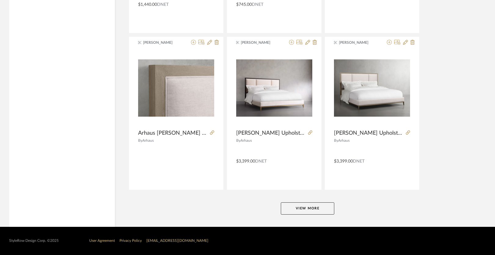
scroll to position [5584, 0]
click at [307, 209] on button "View More" at bounding box center [308, 208] width 54 height 12
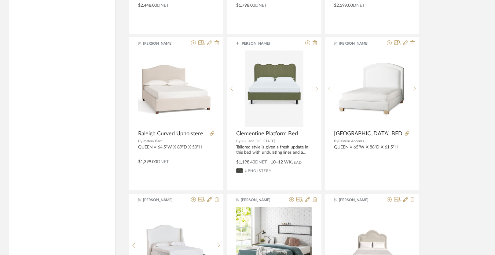
scroll to position [7303, 0]
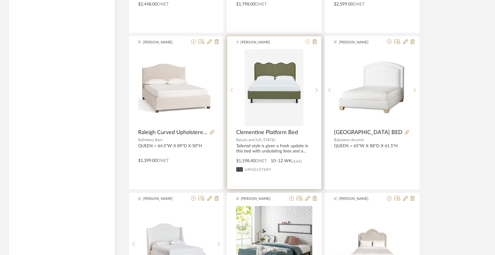
click at [307, 44] on icon at bounding box center [308, 41] width 5 height 5
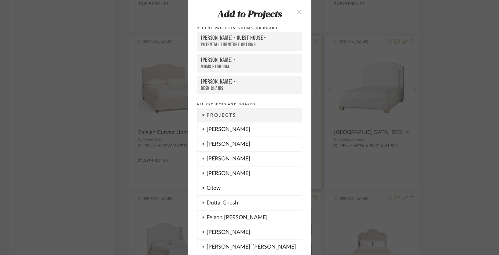
scroll to position [22, 0]
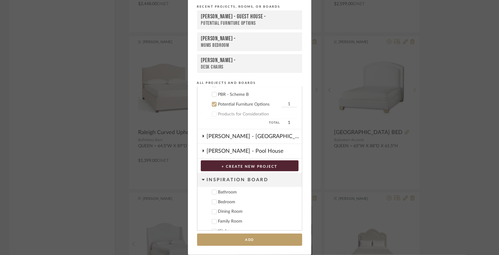
click at [254, 40] on div "[PERSON_NAME] -" at bounding box center [249, 38] width 97 height 7
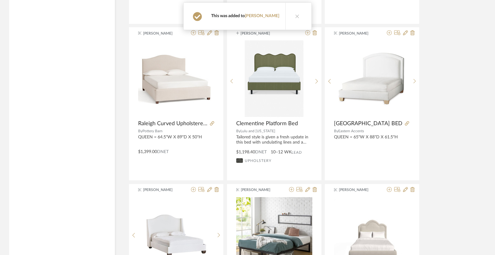
scroll to position [7315, 0]
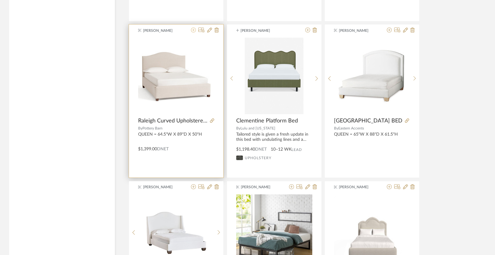
click at [193, 32] on icon at bounding box center [193, 30] width 5 height 5
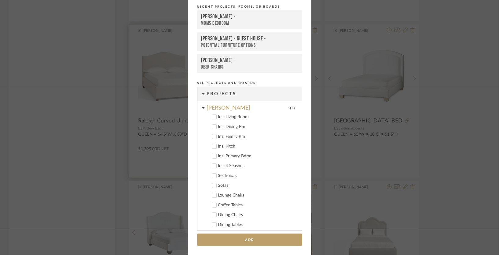
scroll to position [181, 0]
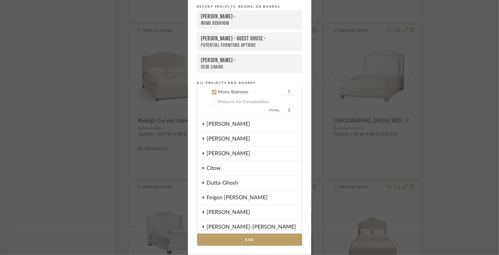
click at [231, 20] on div "Moms Bedroom" at bounding box center [249, 23] width 97 height 6
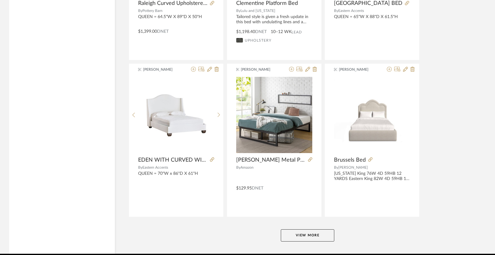
scroll to position [7462, 0]
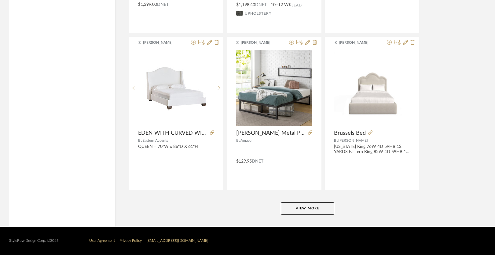
click at [303, 208] on button "View More" at bounding box center [308, 208] width 54 height 12
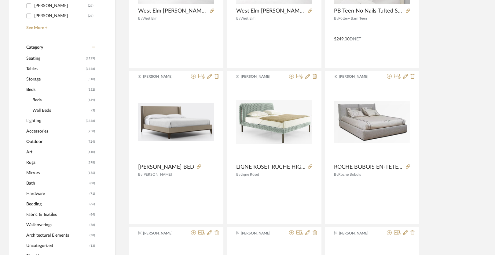
scroll to position [233, 0]
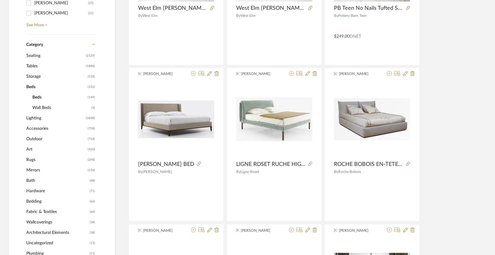
click at [33, 75] on span "Storage" at bounding box center [56, 76] width 60 height 10
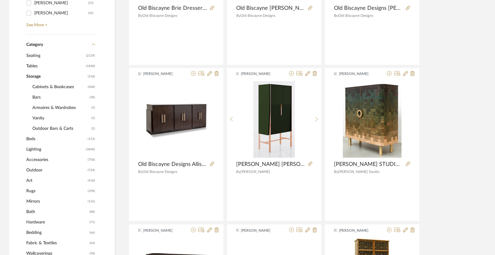
scroll to position [223, 0]
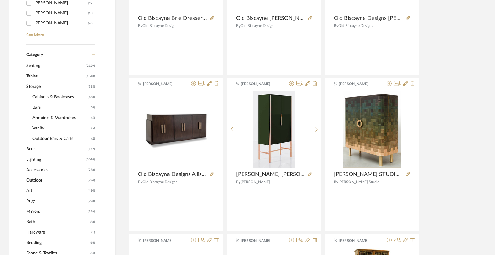
click at [54, 117] on span "Armoires & Wardrobes" at bounding box center [60, 118] width 57 height 10
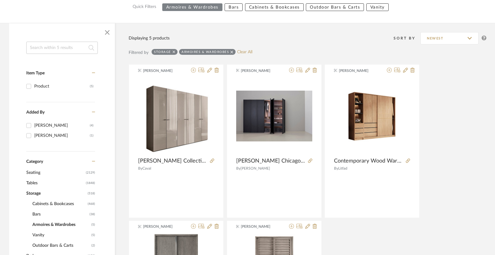
scroll to position [71, 0]
